Goal: Task Accomplishment & Management: Complete application form

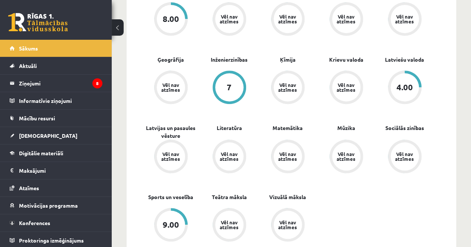
scroll to position [241, 0]
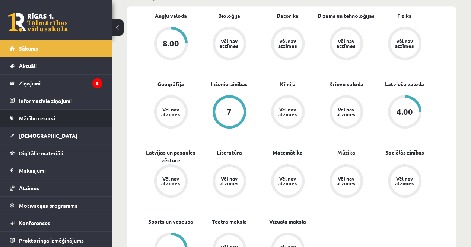
click at [46, 118] on span "Mācību resursi" at bounding box center [37, 118] width 36 height 7
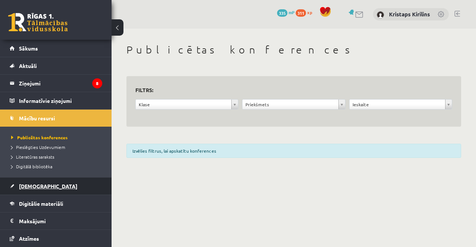
click at [38, 184] on span "[DEMOGRAPHIC_DATA]" at bounding box center [48, 186] width 58 height 7
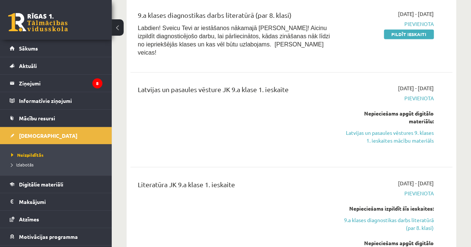
scroll to position [595, 0]
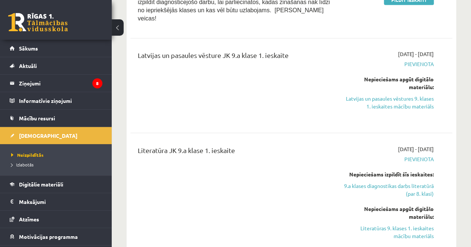
drag, startPoint x: 411, startPoint y: 93, endPoint x: 275, endPoint y: 42, distance: 145.2
click at [411, 95] on link "Latvijas un pasaules vēstures 9. klases 1. ieskaites mācību materiāls" at bounding box center [387, 103] width 91 height 16
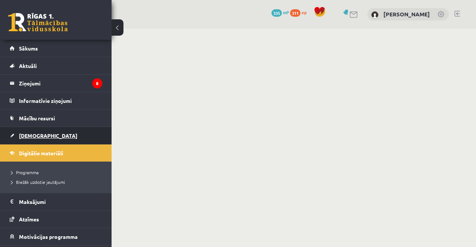
click at [42, 135] on link "[DEMOGRAPHIC_DATA]" at bounding box center [56, 135] width 93 height 17
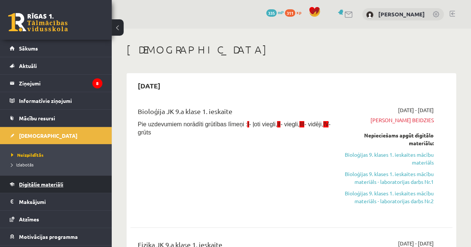
click at [45, 186] on span "Digitālie materiāli" at bounding box center [41, 184] width 44 height 7
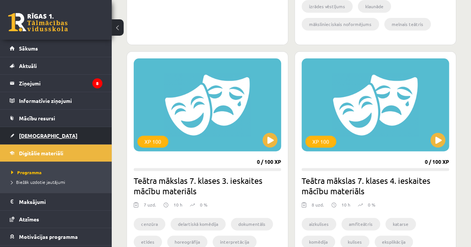
scroll to position [397, 0]
click at [57, 134] on link "[DEMOGRAPHIC_DATA]" at bounding box center [56, 135] width 93 height 17
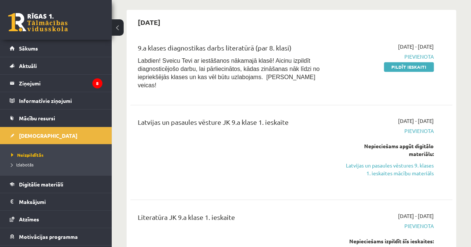
scroll to position [521, 0]
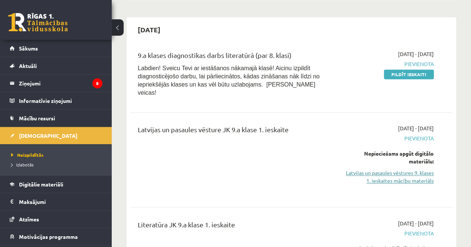
click at [413, 169] on link "Latvijas un pasaules vēstures 9. klases 1. ieskaites mācību materiāls" at bounding box center [387, 177] width 91 height 16
drag, startPoint x: 276, startPoint y: 38, endPoint x: 218, endPoint y: 144, distance: 121.0
click at [218, 144] on div "Latvijas un pasaules vēsture JK 9.a klase 1. ieskaite" at bounding box center [234, 160] width 205 height 71
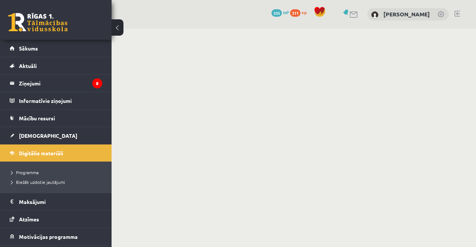
drag, startPoint x: 0, startPoint y: 0, endPoint x: 202, endPoint y: 138, distance: 244.3
click at [202, 138] on body "0 Dāvanas 335 mP 311 xp Kristaps Kirilins Sākums Aktuāli Kā mācīties eSKOLĀ Kon…" at bounding box center [238, 123] width 476 height 247
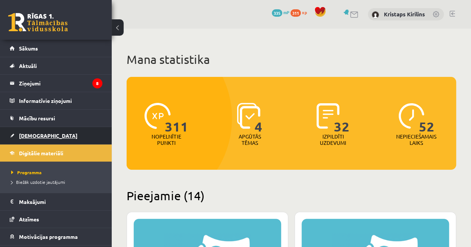
click at [82, 134] on link "[DEMOGRAPHIC_DATA]" at bounding box center [56, 135] width 93 height 17
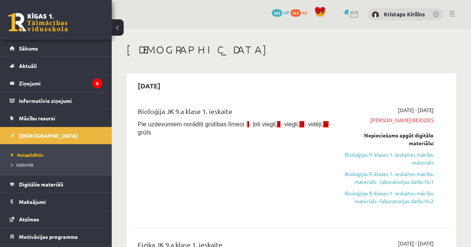
drag, startPoint x: 82, startPoint y: 131, endPoint x: 205, endPoint y: 81, distance: 133.3
click at [205, 81] on div "2025-09-30" at bounding box center [291, 85] width 322 height 17
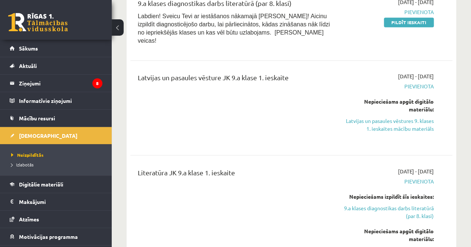
scroll to position [545, 0]
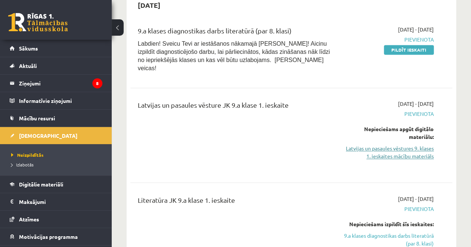
click at [392, 148] on link "Latvijas un pasaules vēstures 9. klases 1. ieskaites mācību materiāls" at bounding box center [387, 153] width 91 height 16
drag, startPoint x: 267, startPoint y: 41, endPoint x: 204, endPoint y: 108, distance: 91.8
click at [204, 108] on div "Latvijas un pasaules vēsture JK 9.a klase 1. ieskaite" at bounding box center [234, 135] width 205 height 71
